Goal: Check status

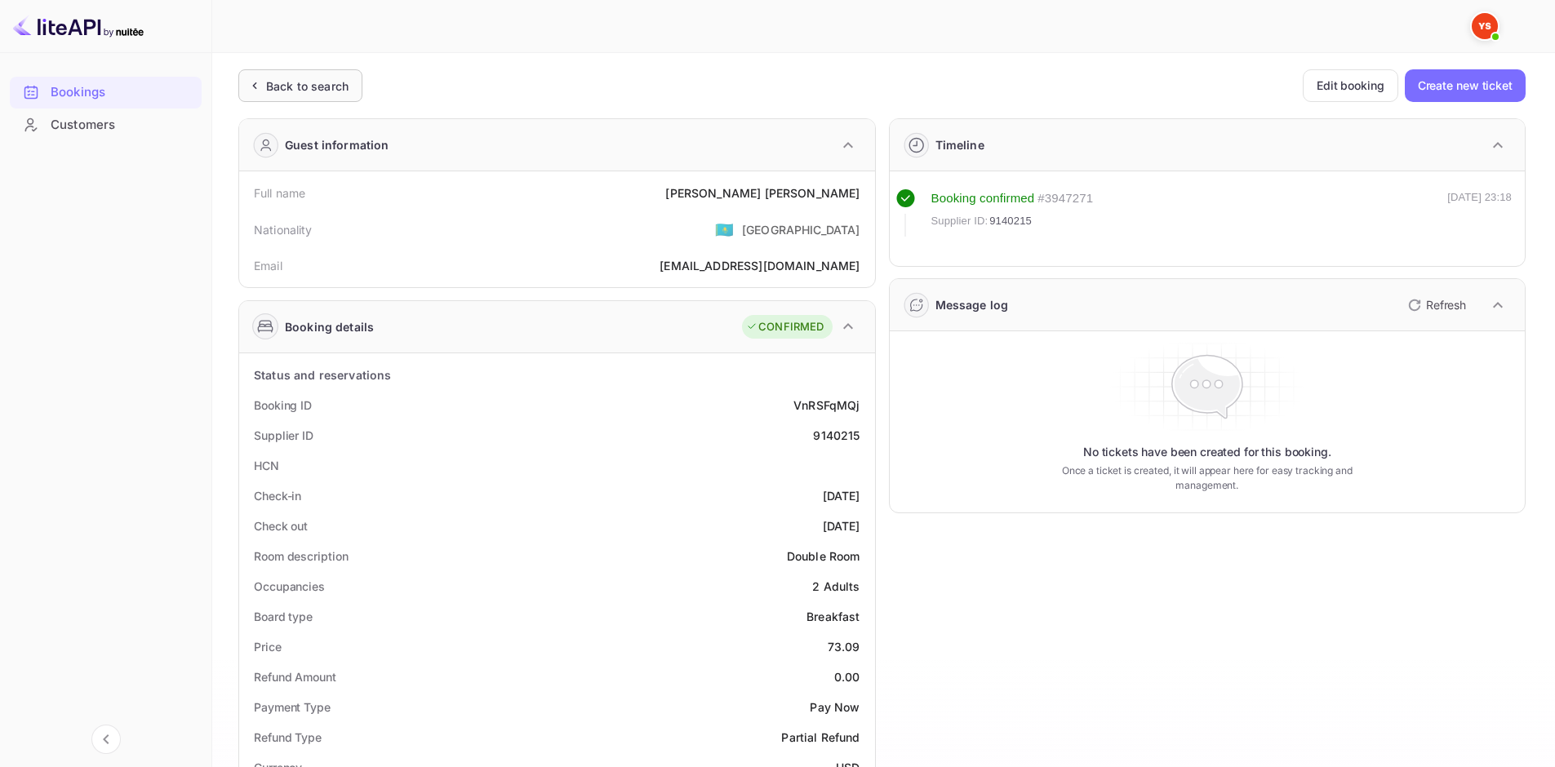
click at [335, 91] on div "Back to search" at bounding box center [307, 86] width 82 height 17
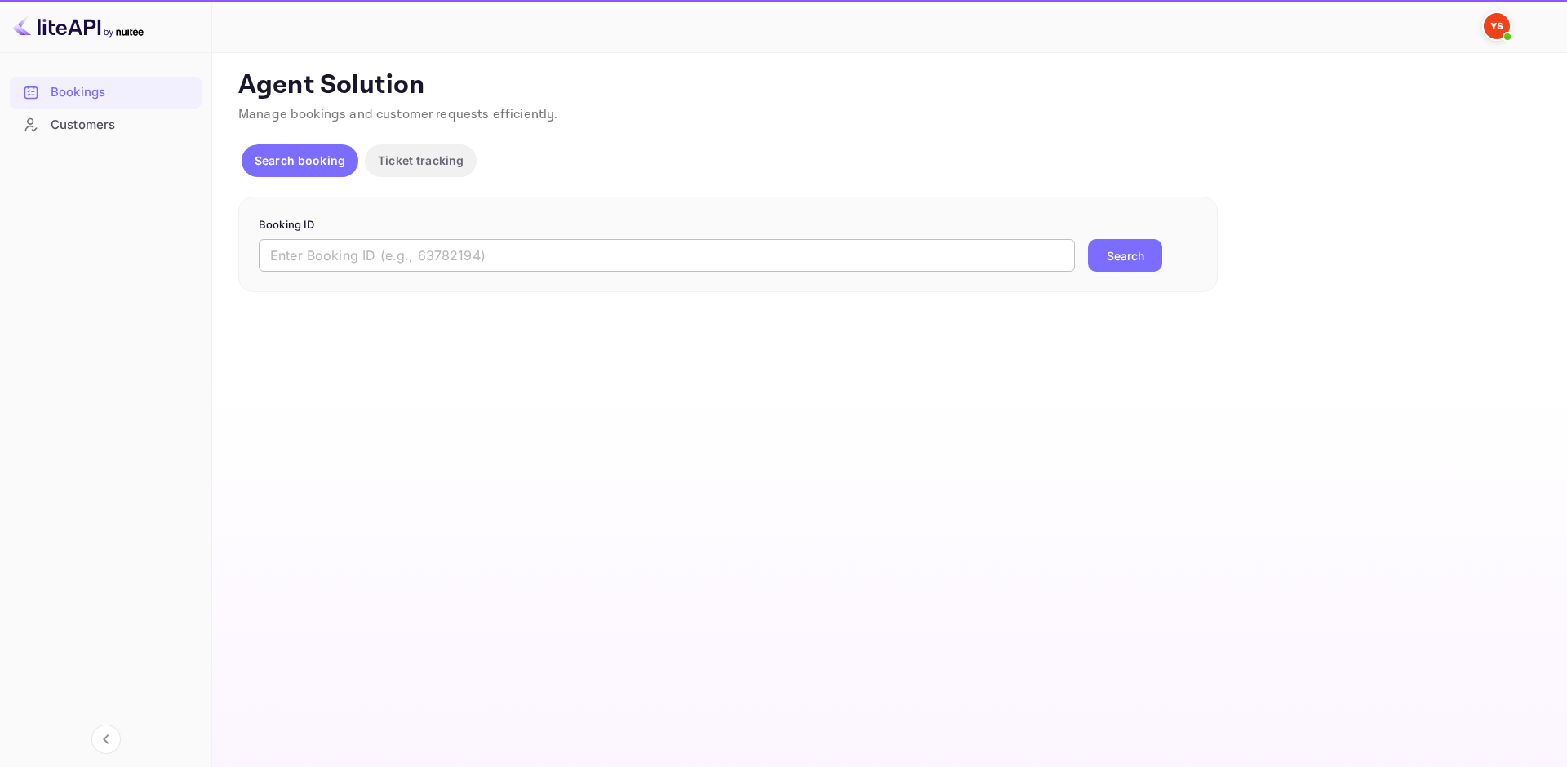
click at [551, 264] on input "text" at bounding box center [667, 255] width 816 height 33
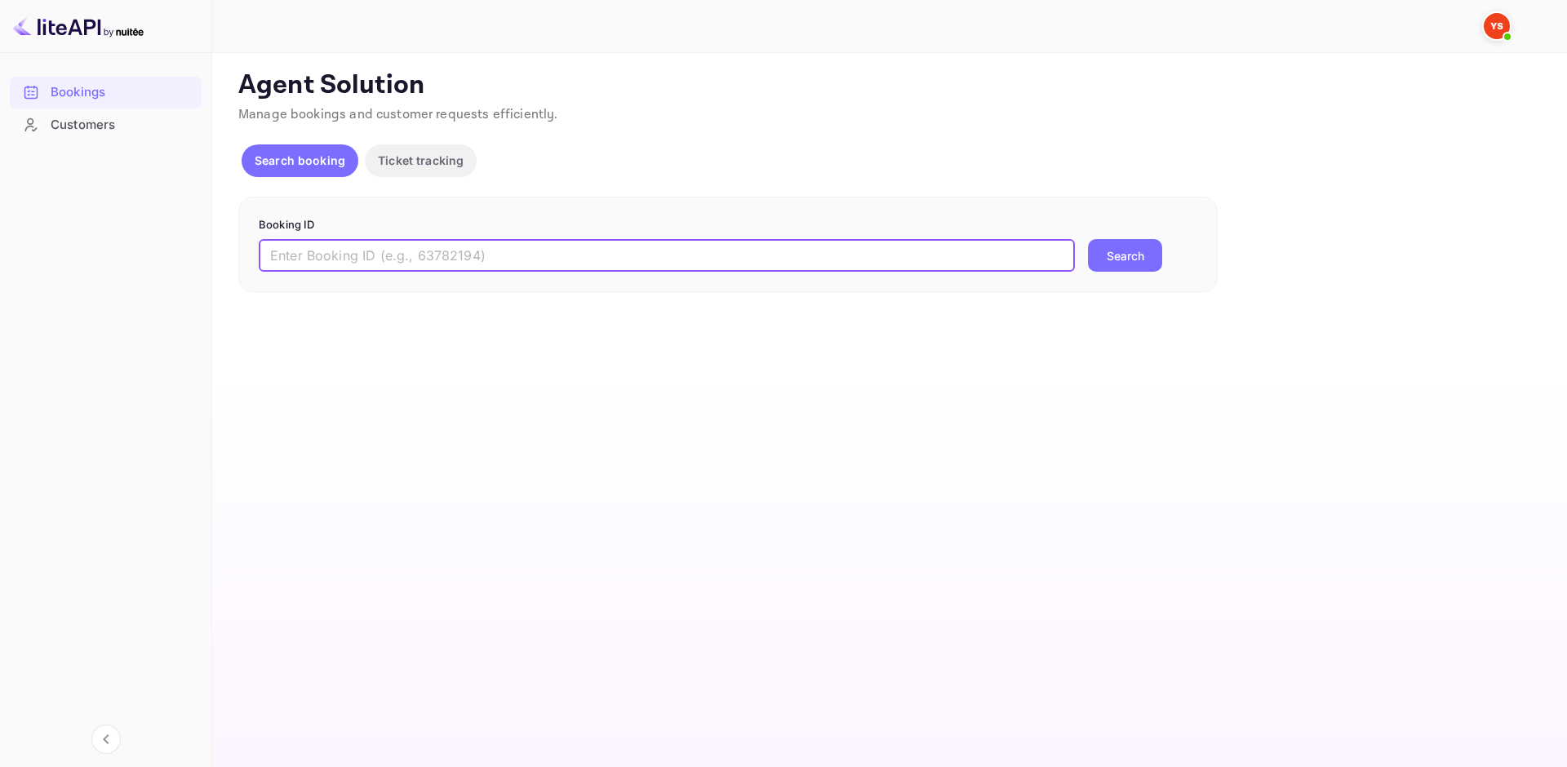
paste input "9514963"
type input "9514963"
click at [1146, 259] on button "Search" at bounding box center [1125, 255] width 74 height 33
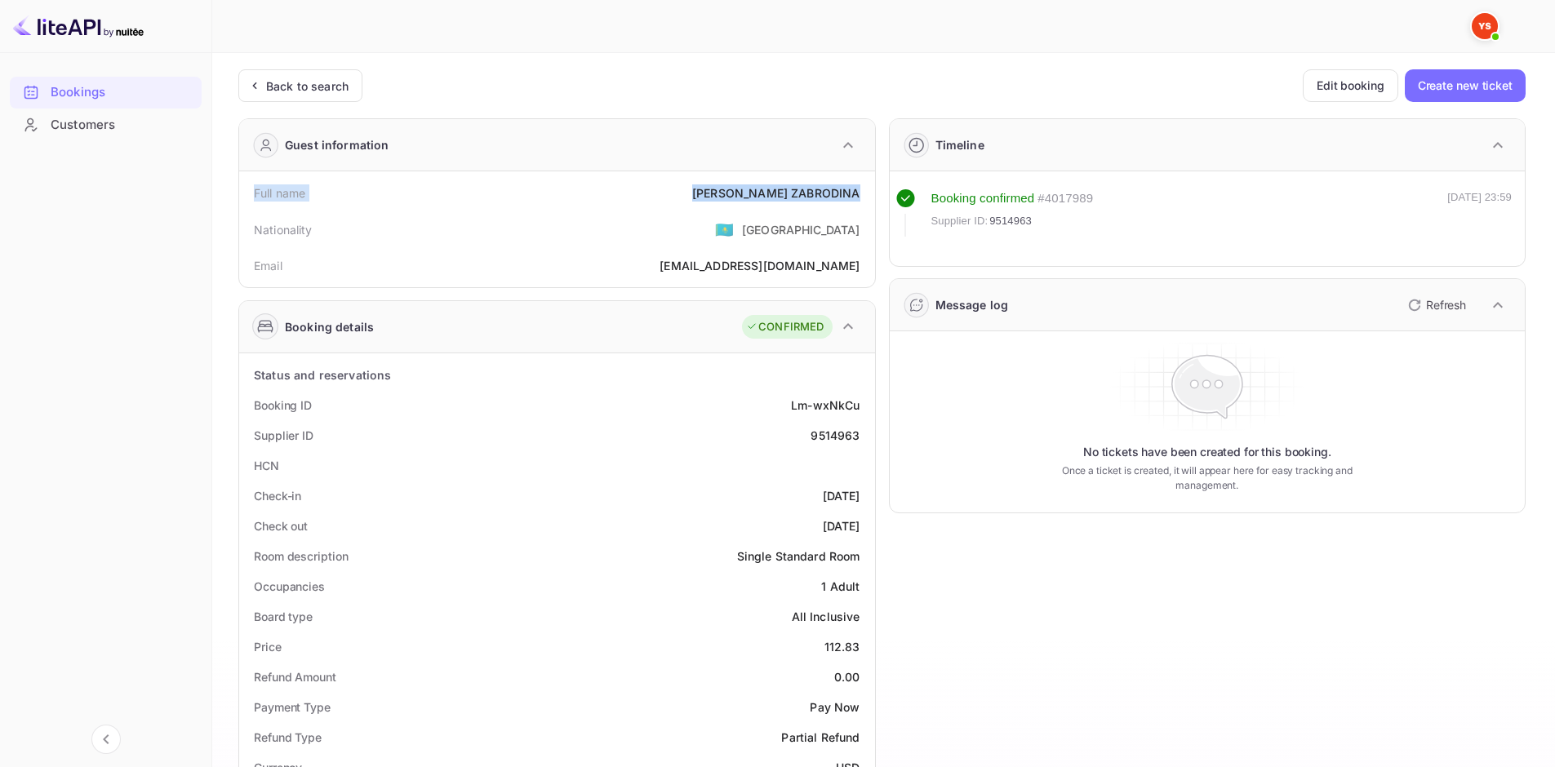
drag, startPoint x: 251, startPoint y: 190, endPoint x: 856, endPoint y: 193, distance: 604.7
click at [856, 193] on div "Full name [PERSON_NAME]" at bounding box center [557, 193] width 623 height 30
copy div "Full name [PERSON_NAME]"
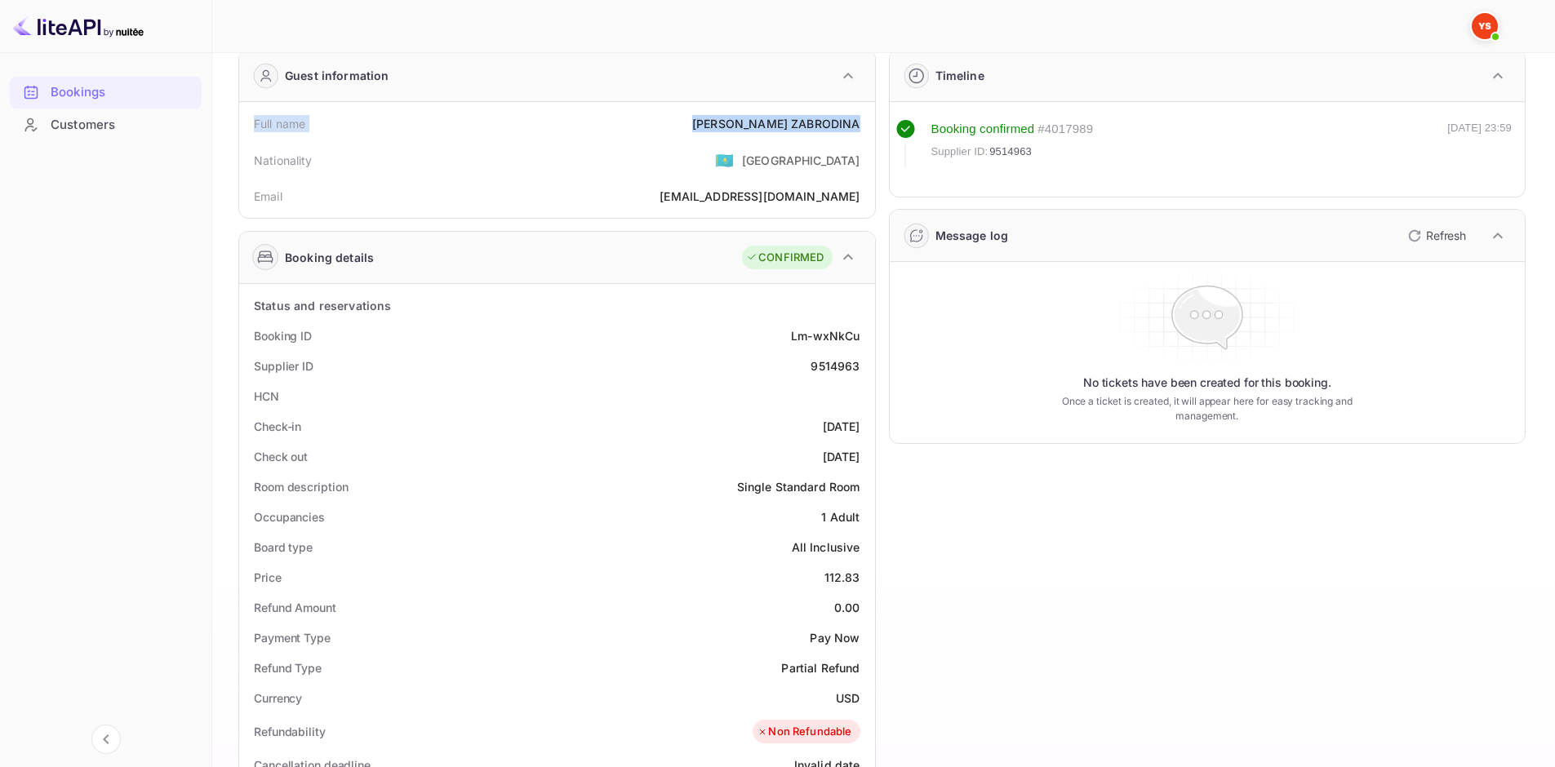
scroll to position [163, 0]
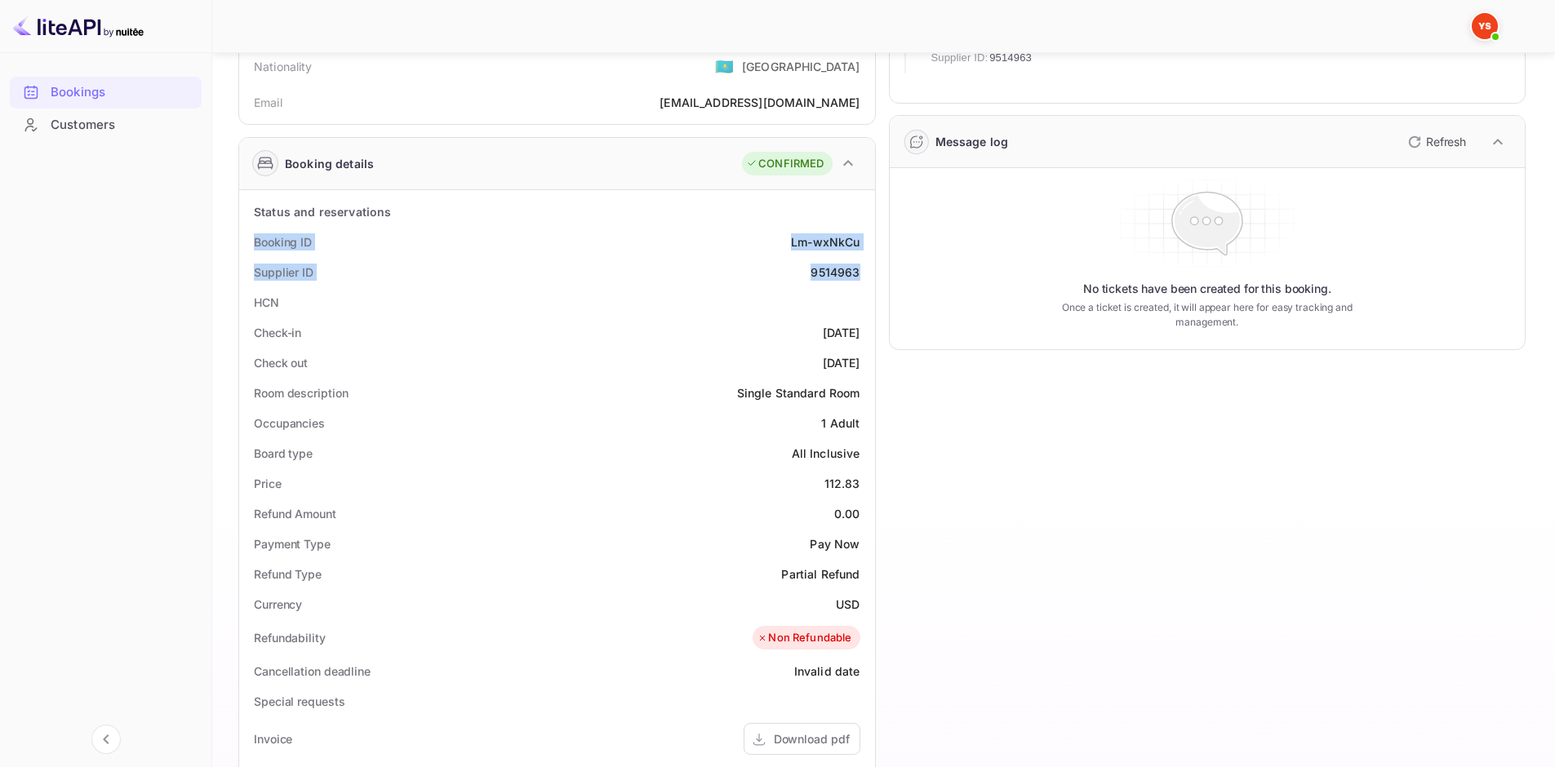
drag, startPoint x: 323, startPoint y: 243, endPoint x: 872, endPoint y: 277, distance: 549.4
click at [872, 277] on div "Status and reservations Booking ID Lm-wxNkCu Supplier ID 9514963 HCN Check-in […" at bounding box center [557, 655] width 636 height 930
copy div "Booking ID Lm-wxNkCu Supplier ID 9514963"
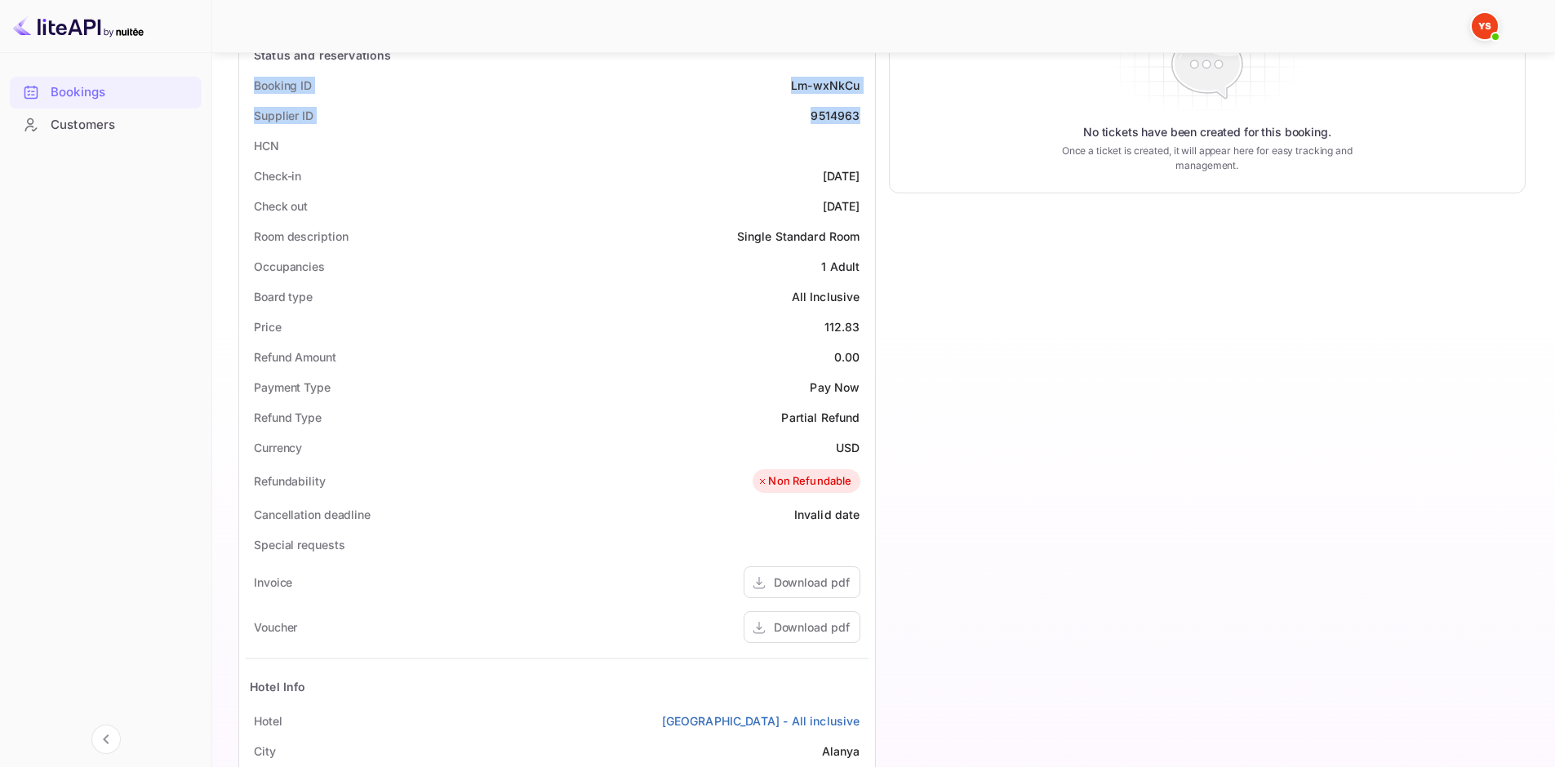
scroll to position [326, 0]
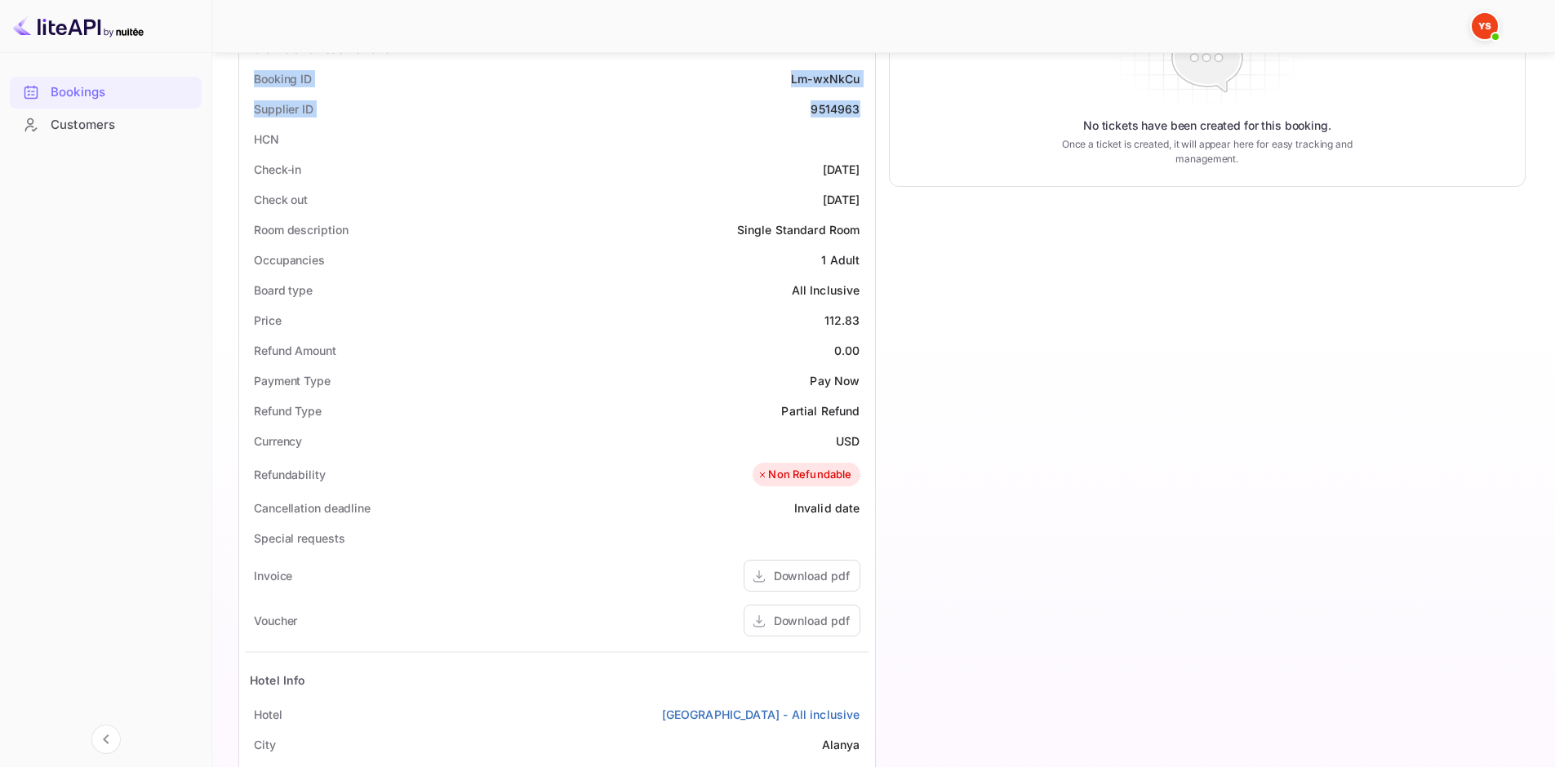
drag, startPoint x: 258, startPoint y: 166, endPoint x: 857, endPoint y: 202, distance: 600.1
click at [857, 202] on div "Status and reservations Booking ID Lm-wxNkCu Supplier ID 9514963 HCN Check-in […" at bounding box center [557, 491] width 623 height 916
copy div "Check-in [DATE] Check out [DATE]"
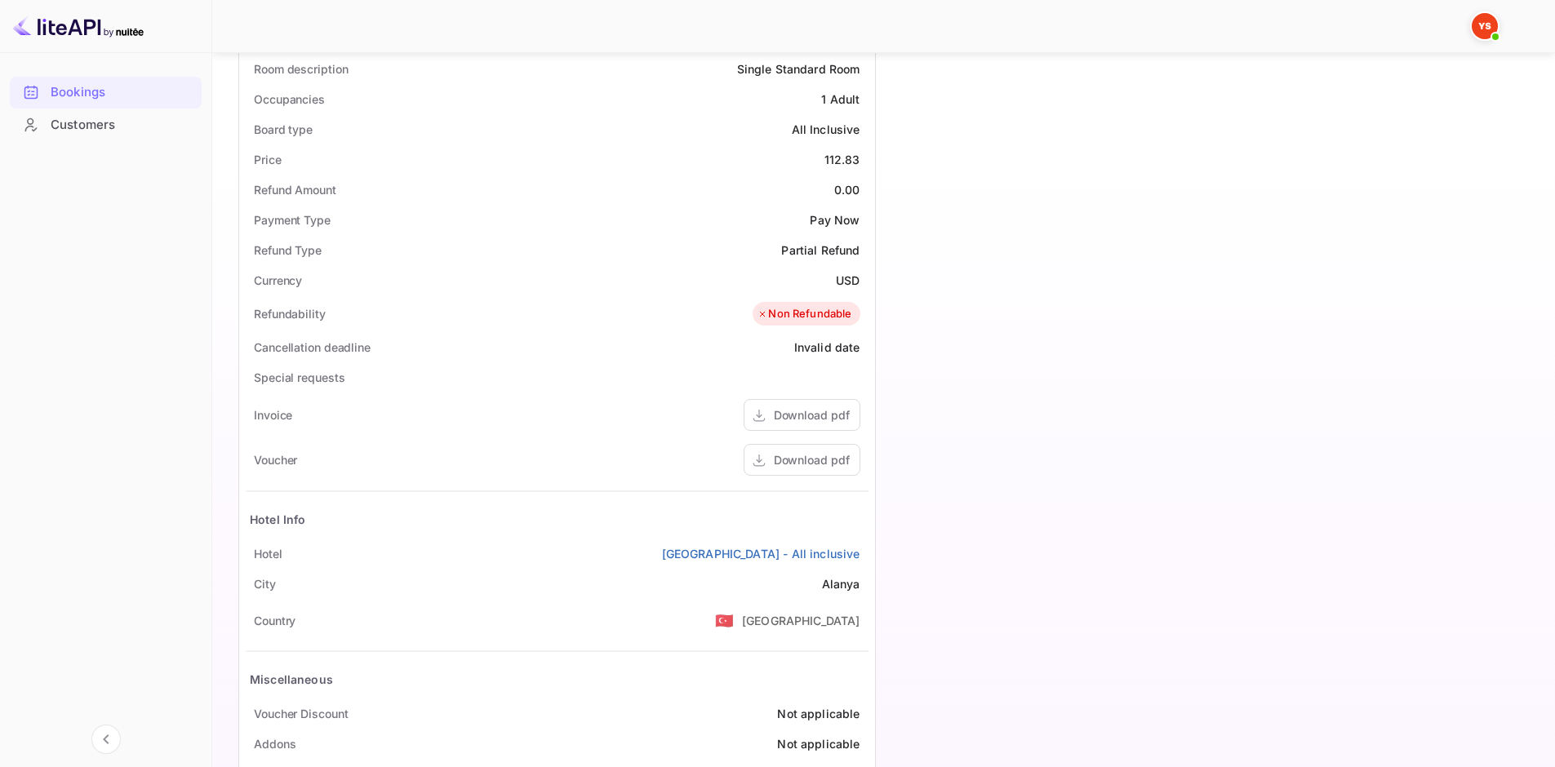
scroll to position [490, 0]
drag, startPoint x: 252, startPoint y: 551, endPoint x: 858, endPoint y: 541, distance: 605.6
click at [858, 541] on div "Hotel [GEOGRAPHIC_DATA] - All inclusive" at bounding box center [557, 551] width 623 height 30
copy div "Hotel [GEOGRAPHIC_DATA] - All inclusive"
